Goal: Information Seeking & Learning: Learn about a topic

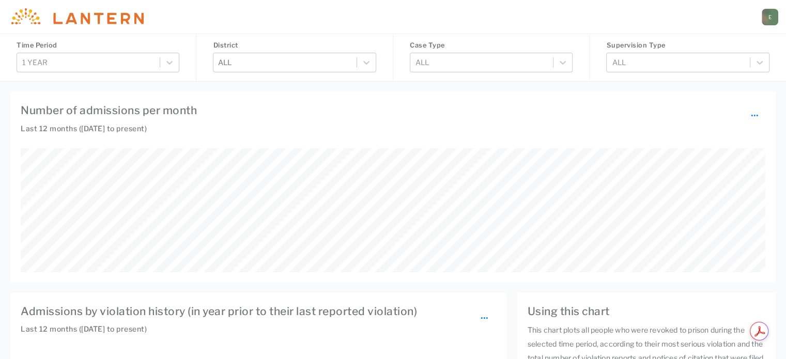
scroll to position [215, 635]
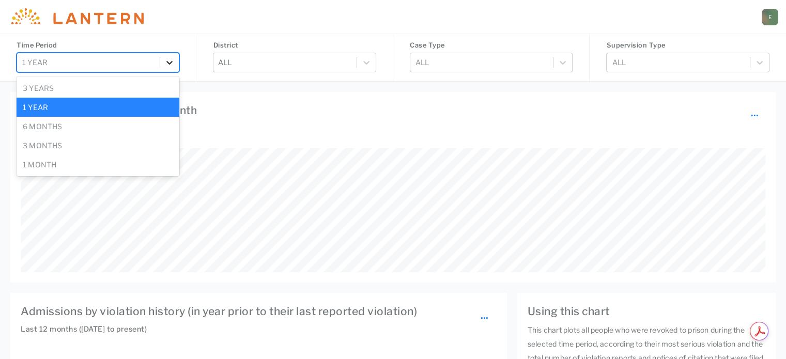
click at [165, 64] on div at bounding box center [169, 62] width 19 height 19
click at [99, 121] on div "6 months" at bounding box center [98, 126] width 163 height 19
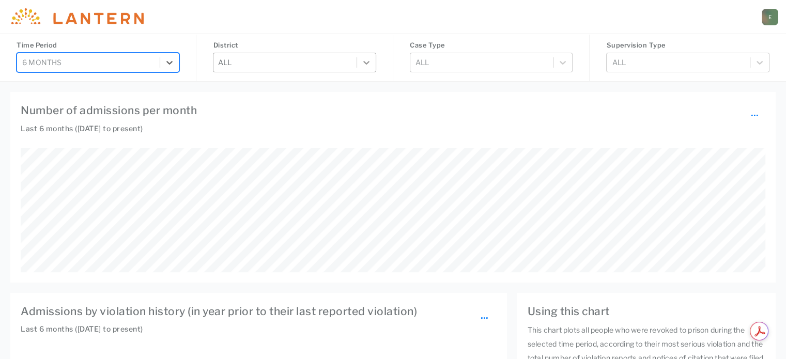
click at [372, 57] on div at bounding box center [366, 62] width 19 height 19
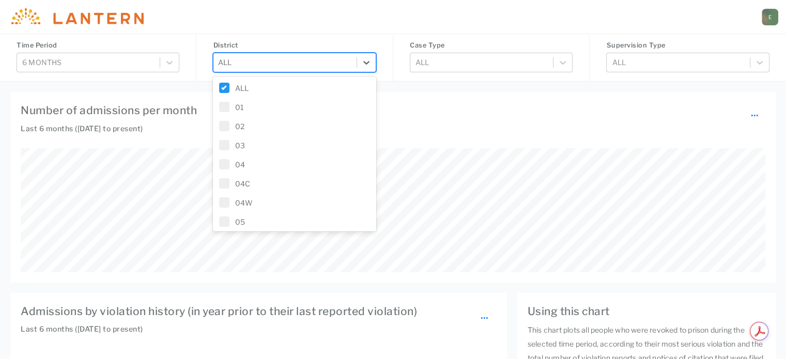
click at [228, 87] on span at bounding box center [224, 88] width 10 height 10
click at [224, 165] on span at bounding box center [224, 164] width 10 height 10
click at [427, 95] on div "Number of admissions per month ... Last 6 months ([DATE] to present)" at bounding box center [392, 187] width 765 height 191
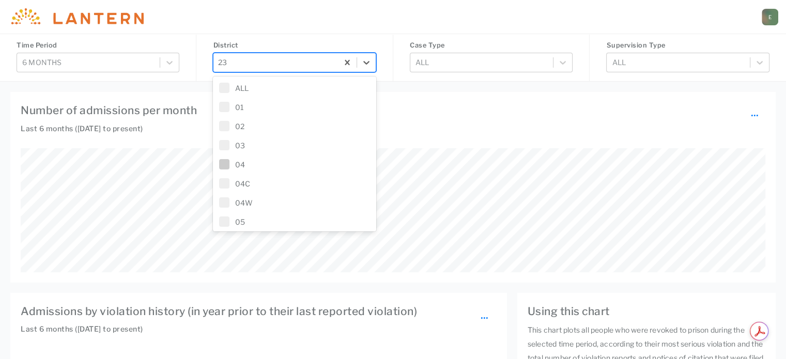
click at [318, 6] on div "[PERSON_NAME][EMAIL_ADDRESS][PERSON_NAME][DOMAIN_NAME] E" at bounding box center [393, 17] width 786 height 34
click at [367, 63] on icon at bounding box center [366, 63] width 6 height 4
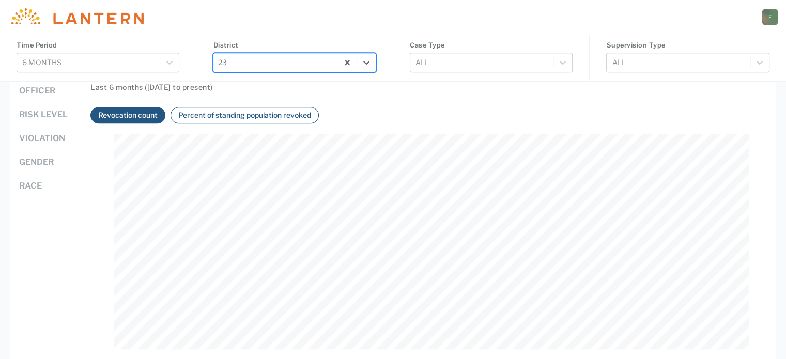
scroll to position [568, 0]
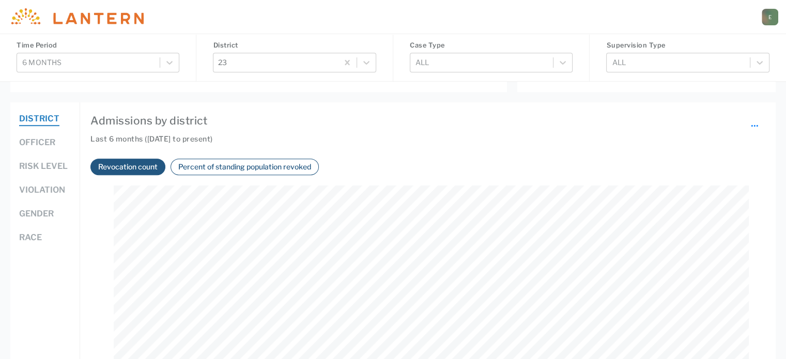
click at [228, 169] on button "Percent of standing population revoked" at bounding box center [244, 167] width 139 height 12
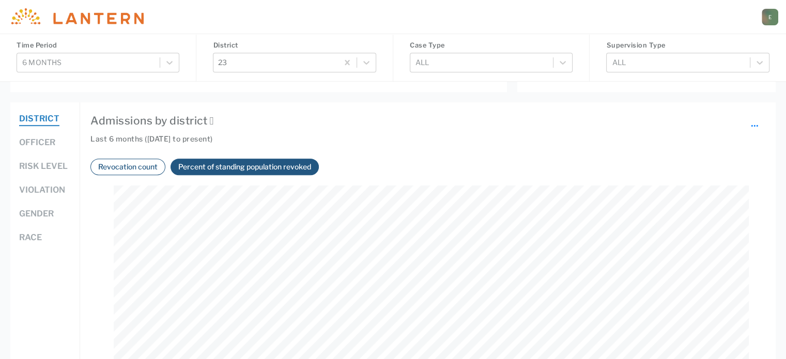
scroll to position [215, 635]
click at [32, 141] on button "Officer" at bounding box center [37, 142] width 36 height 13
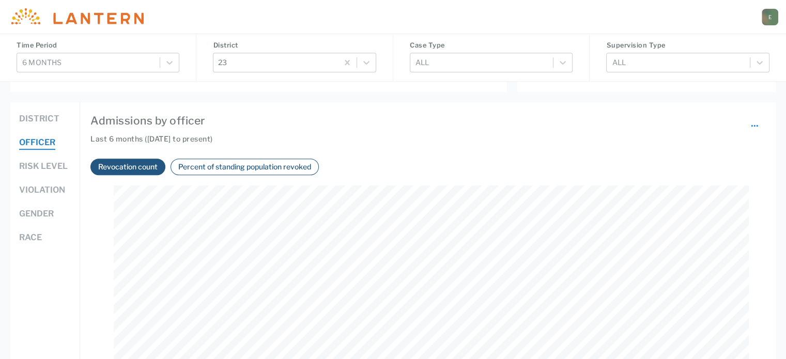
click at [28, 121] on button "District" at bounding box center [39, 119] width 40 height 13
click at [208, 161] on button "Percent of standing population revoked" at bounding box center [244, 167] width 139 height 12
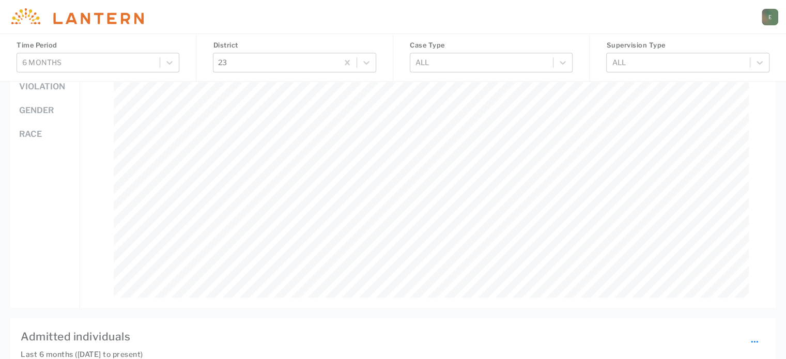
scroll to position [620, 0]
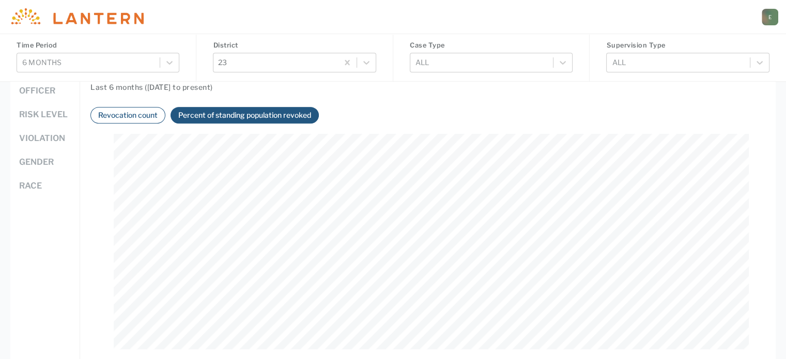
click at [44, 95] on button "Officer" at bounding box center [37, 91] width 36 height 13
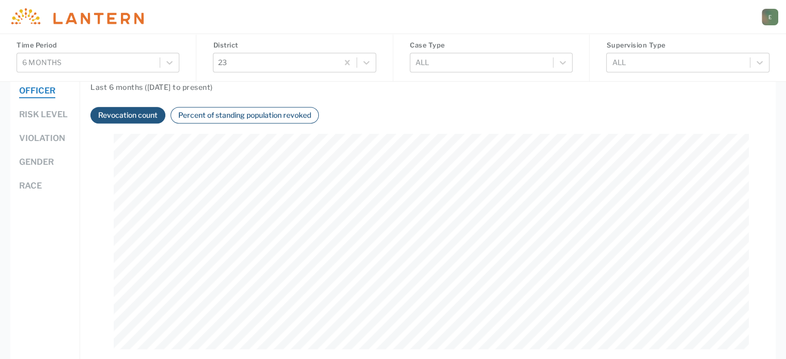
scroll to position [215, 635]
click at [252, 122] on div "Percent of standing population revoked" at bounding box center [245, 115] width 148 height 17
click at [249, 118] on button "Percent of standing population revoked" at bounding box center [244, 115] width 139 height 12
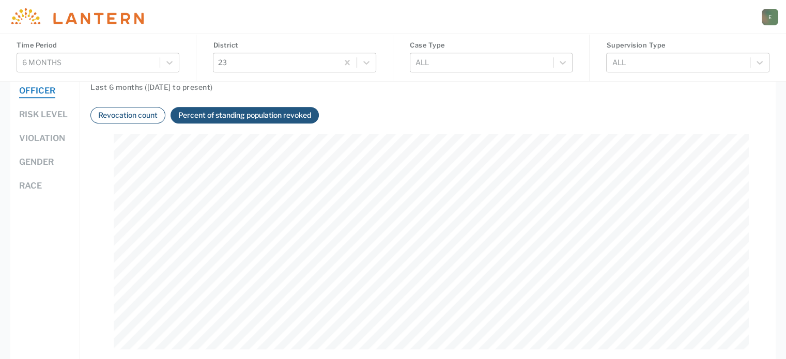
scroll to position [568, 0]
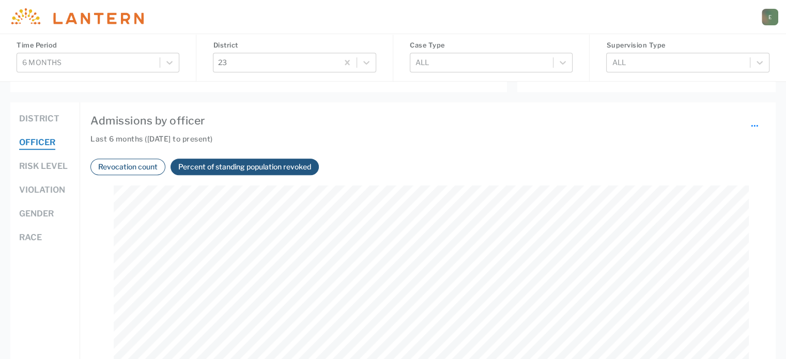
click at [45, 116] on button "District" at bounding box center [39, 119] width 40 height 13
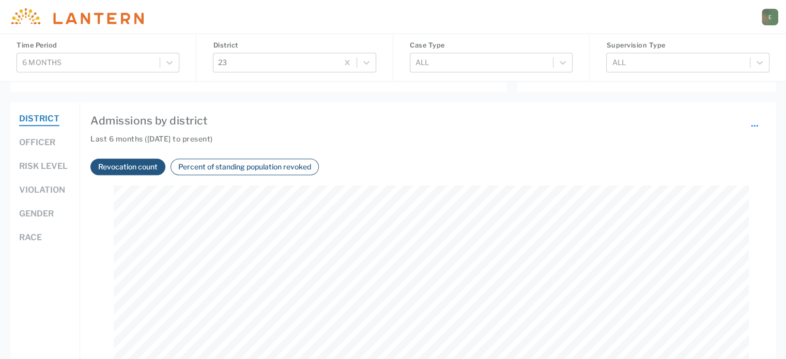
scroll to position [215, 635]
click at [272, 166] on button "Percent of standing population revoked" at bounding box center [244, 167] width 139 height 12
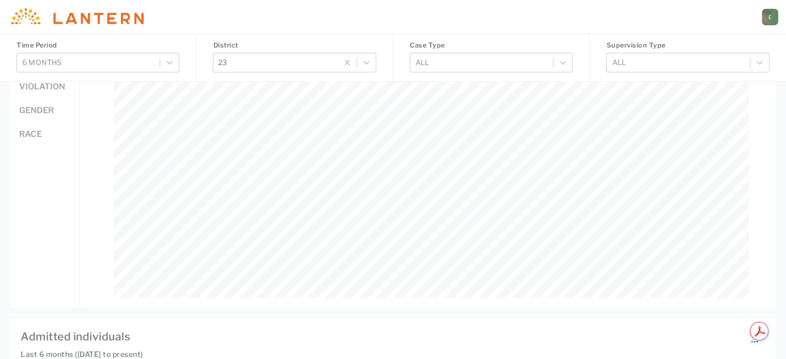
scroll to position [568, 0]
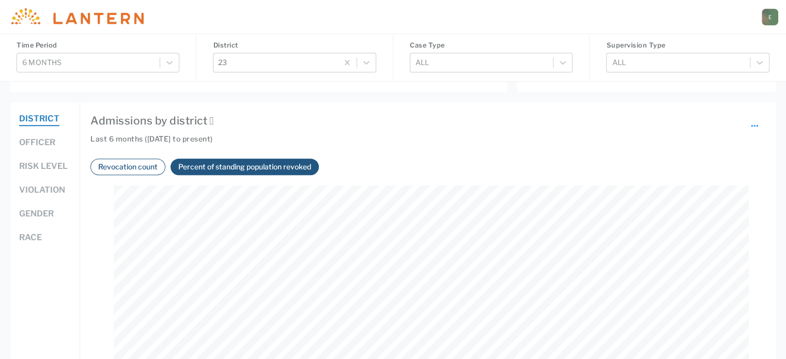
click at [55, 152] on div "Officer" at bounding box center [45, 148] width 52 height 24
click at [50, 146] on button "Officer" at bounding box center [37, 142] width 36 height 13
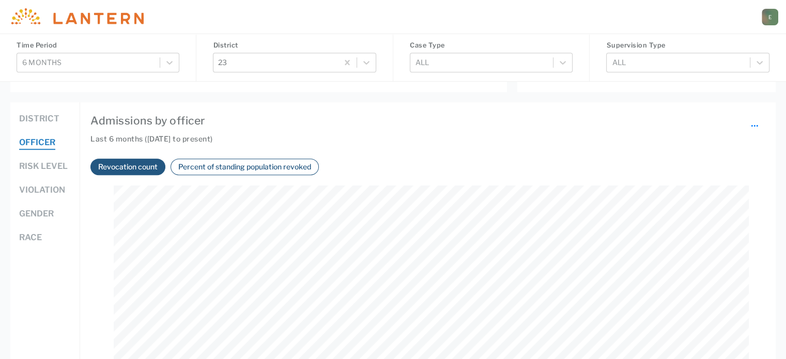
scroll to position [215, 635]
click at [272, 169] on button "Percent of standing population revoked" at bounding box center [244, 167] width 139 height 12
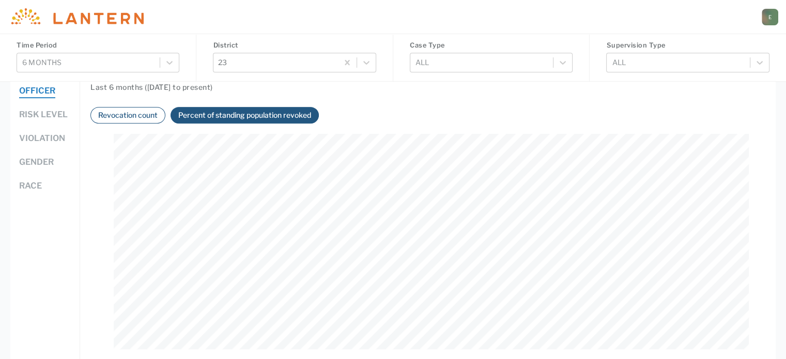
scroll to position [568, 0]
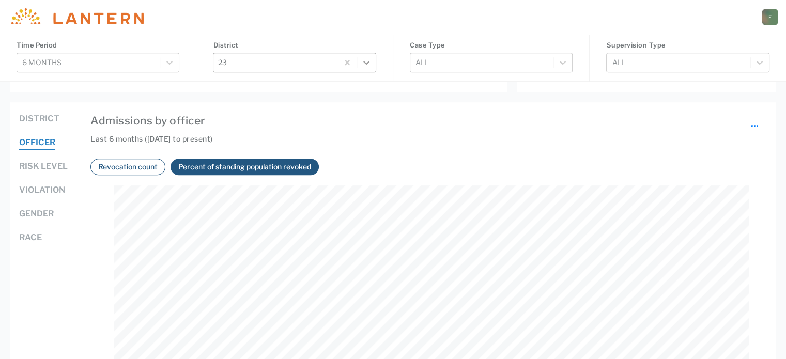
click at [358, 60] on div at bounding box center [366, 62] width 19 height 19
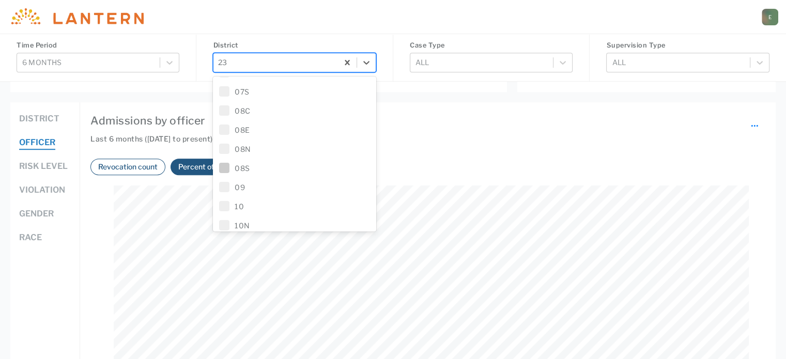
scroll to position [310, 0]
click at [227, 175] on span at bounding box center [224, 179] width 10 height 10
click at [225, 111] on span at bounding box center [224, 112] width 10 height 10
click at [442, 130] on div "Admissions by officer ... Last 6 months ([DATE] to present) Revocation count Pe…" at bounding box center [427, 257] width 675 height 288
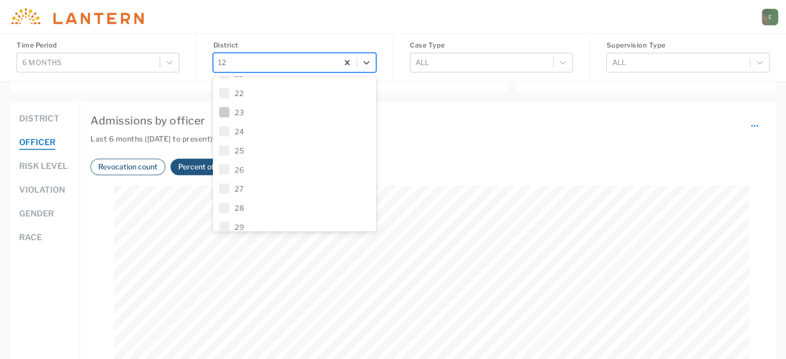
click at [455, 124] on h4 "Admissions by officer ..." at bounding box center [427, 121] width 675 height 17
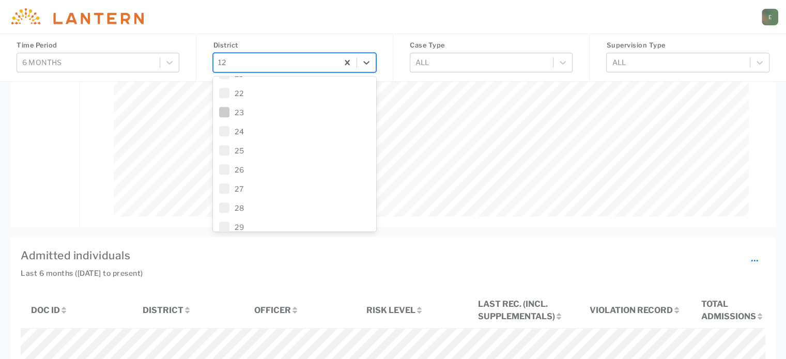
scroll to position [755, 0]
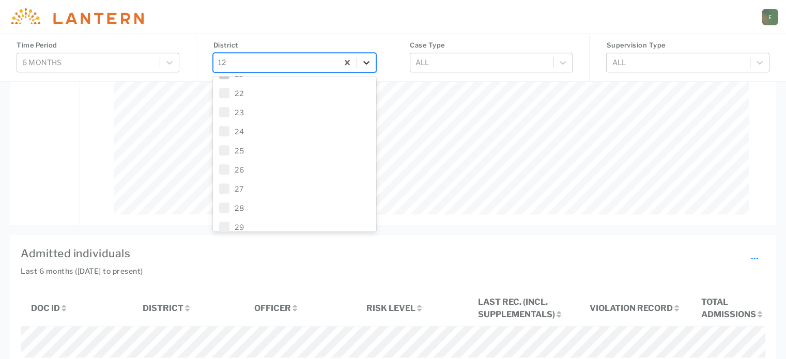
click at [369, 64] on icon at bounding box center [366, 62] width 10 height 10
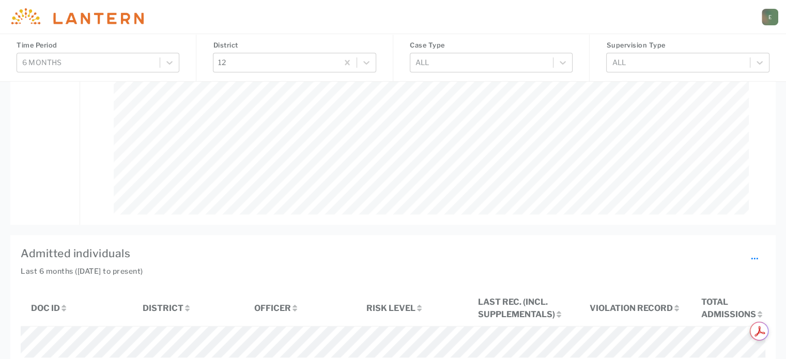
scroll to position [652, 0]
